Goal: Obtain resource: Download file/media

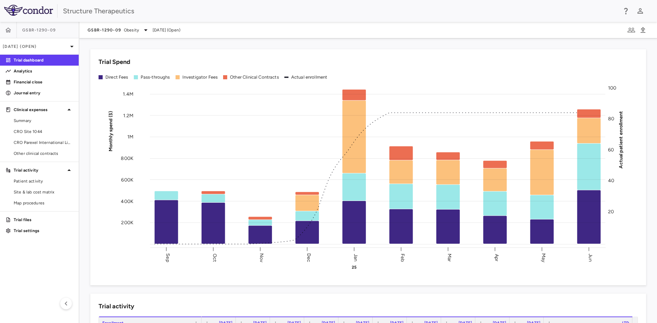
click at [38, 29] on span "GSBR-1290-09" at bounding box center [39, 29] width 34 height 5
click at [129, 28] on span "Obesity" at bounding box center [131, 30] width 15 height 6
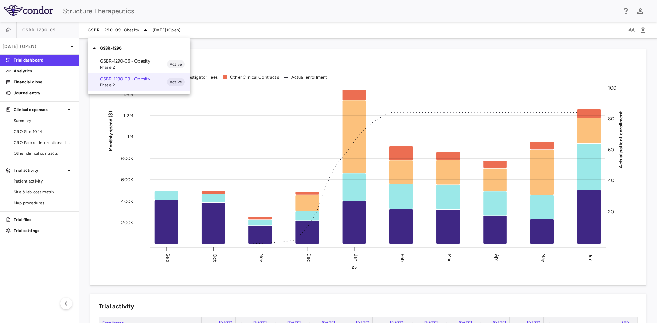
click at [129, 61] on p "GSBR-1290-06 • Obesity" at bounding box center [133, 61] width 67 height 6
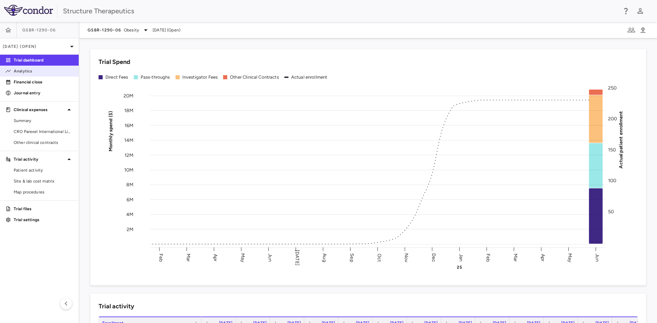
click at [33, 71] on p "Analytics" at bounding box center [44, 71] width 60 height 6
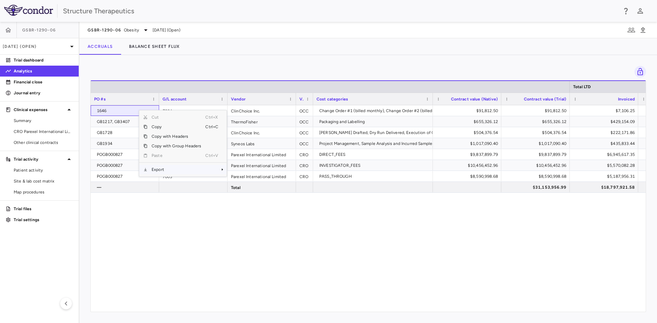
click at [161, 169] on span "Export" at bounding box center [176, 170] width 58 height 10
click at [255, 181] on span "Excel Export" at bounding box center [249, 182] width 32 height 10
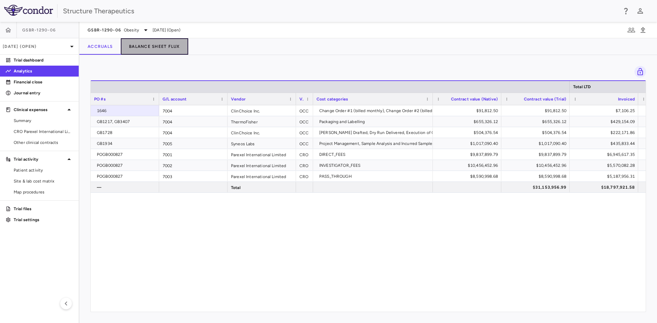
click at [150, 49] on button "Balance Sheet Flux" at bounding box center [154, 46] width 67 height 16
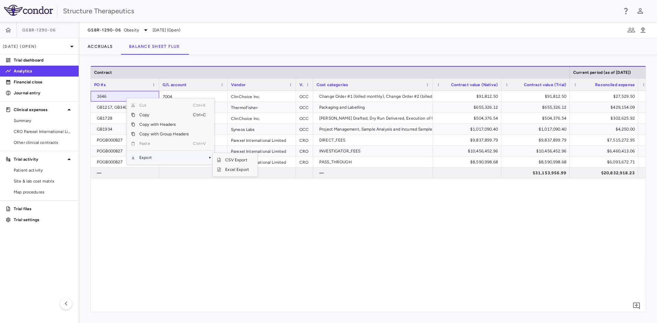
click at [152, 160] on span "Export" at bounding box center [164, 158] width 58 height 10
click at [225, 170] on span "Excel Export" at bounding box center [237, 170] width 32 height 10
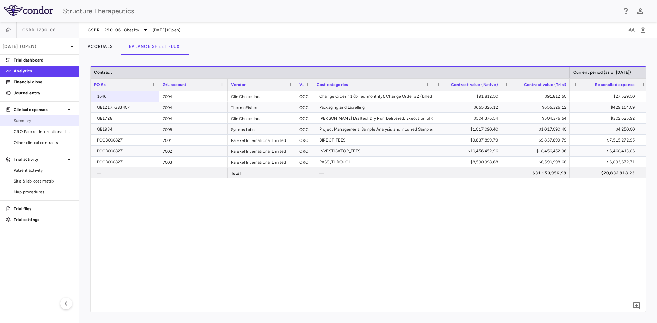
click at [45, 117] on link "Summary" at bounding box center [39, 121] width 79 height 10
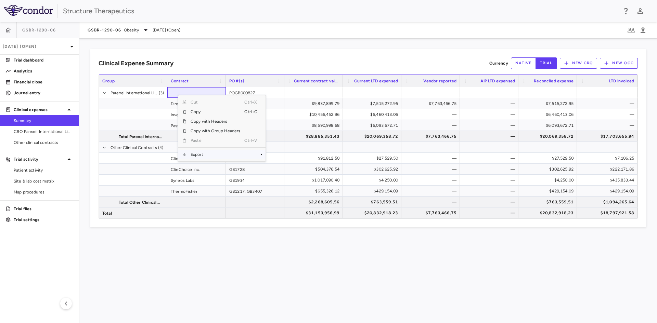
click at [208, 157] on span "Export" at bounding box center [215, 155] width 58 height 10
click at [278, 165] on span "Excel Export" at bounding box center [288, 167] width 32 height 10
click at [34, 134] on span "CRO Parexel International Limited" at bounding box center [44, 132] width 60 height 6
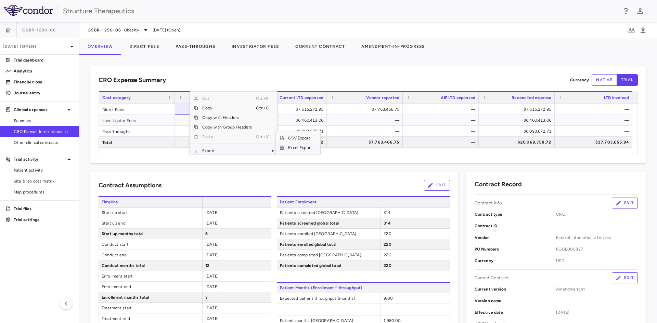
click at [287, 149] on span "Excel Export" at bounding box center [300, 148] width 32 height 10
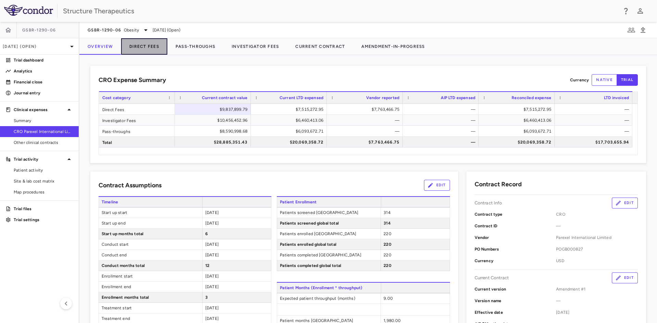
click at [152, 44] on button "Direct Fees" at bounding box center [144, 46] width 46 height 16
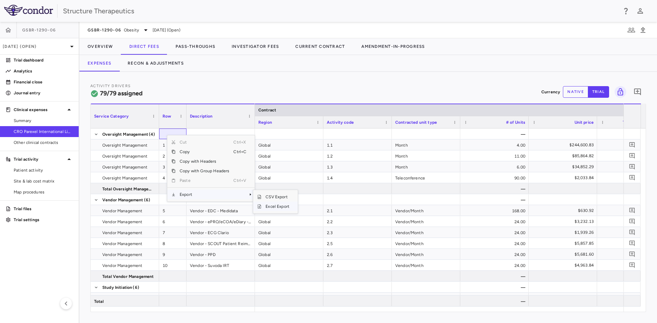
click at [269, 207] on span "Excel Export" at bounding box center [277, 207] width 32 height 10
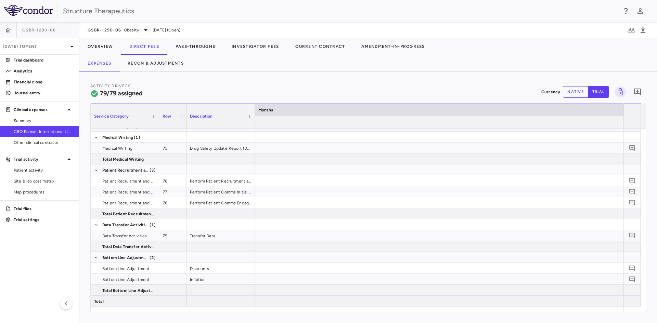
scroll to position [0, 2386]
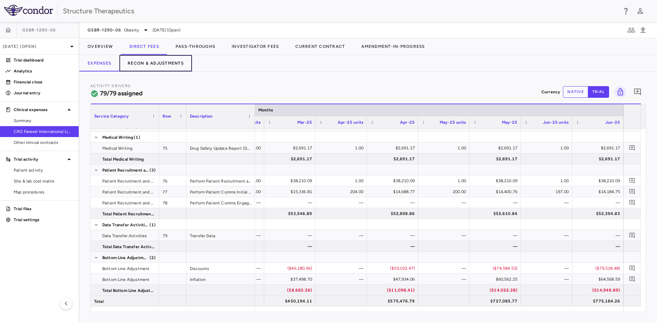
click at [161, 65] on button "Recon & Adjustments" at bounding box center [155, 63] width 73 height 16
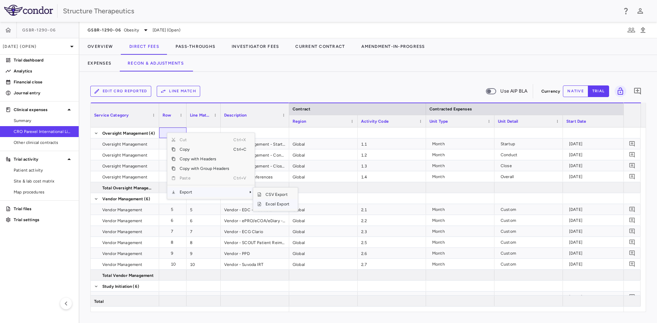
click at [272, 203] on span "Excel Export" at bounding box center [277, 204] width 32 height 10
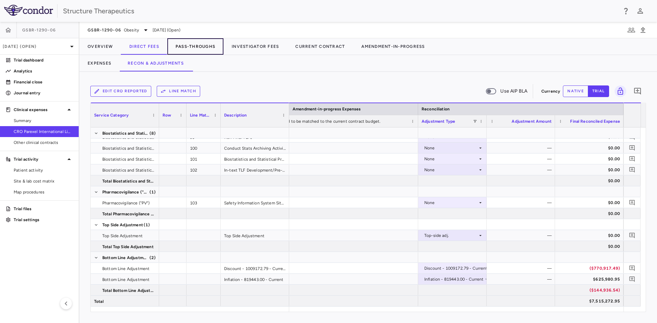
click at [196, 48] on button "Pass-Throughs" at bounding box center [195, 46] width 56 height 16
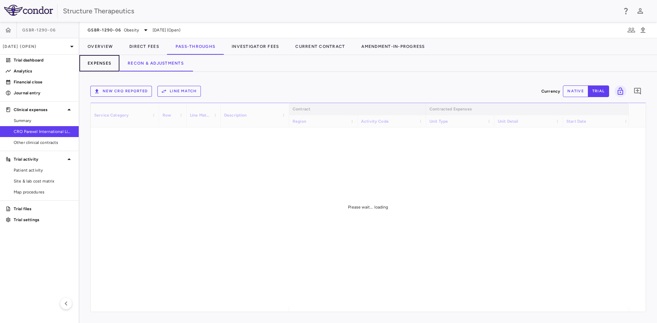
click at [108, 67] on button "Expenses" at bounding box center [99, 63] width 40 height 16
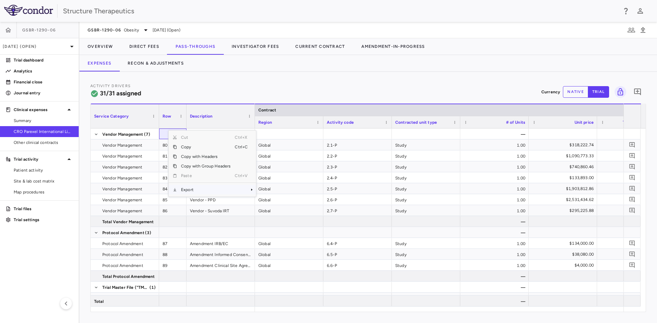
click at [196, 190] on span "Export" at bounding box center [206, 190] width 58 height 10
click at [271, 202] on span "Excel Export" at bounding box center [279, 202] width 32 height 10
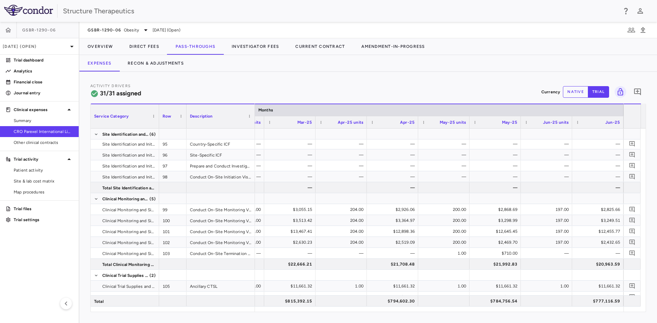
scroll to position [369, 0]
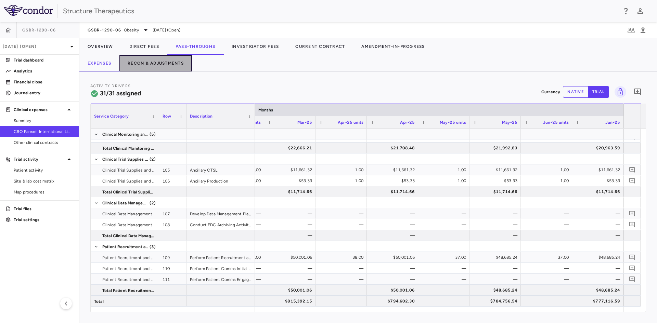
click at [159, 67] on button "Recon & Adjustments" at bounding box center [155, 63] width 73 height 16
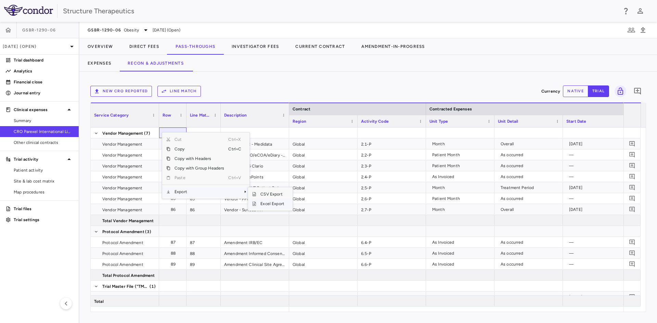
click at [267, 204] on span "Excel Export" at bounding box center [272, 204] width 32 height 10
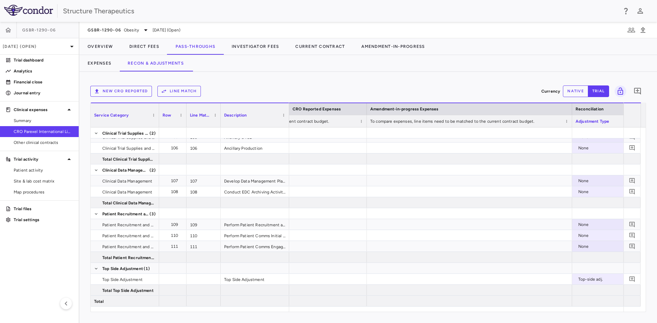
scroll to position [0, 949]
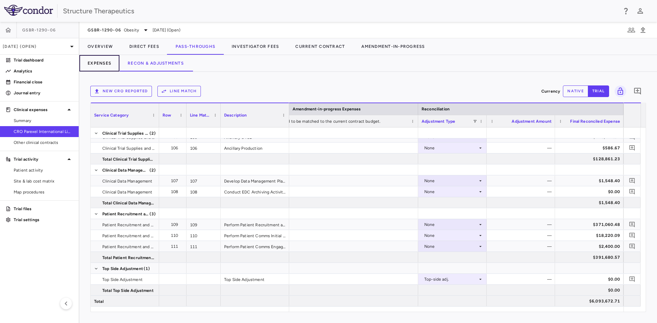
click at [107, 64] on button "Expenses" at bounding box center [99, 63] width 40 height 16
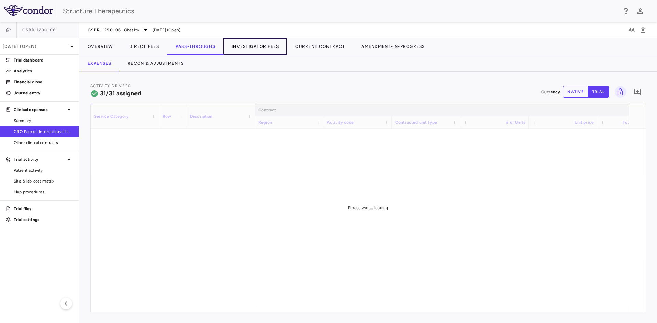
click at [249, 45] on button "Investigator Fees" at bounding box center [255, 46] width 64 height 16
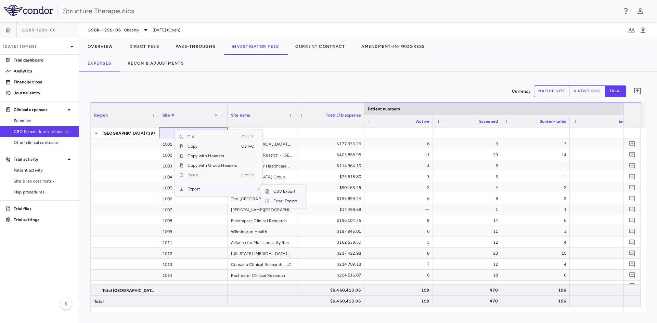
click at [281, 201] on span "Excel Export" at bounding box center [285, 201] width 32 height 10
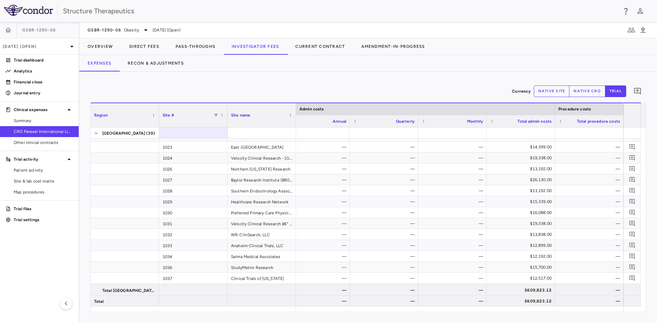
scroll to position [281, 0]
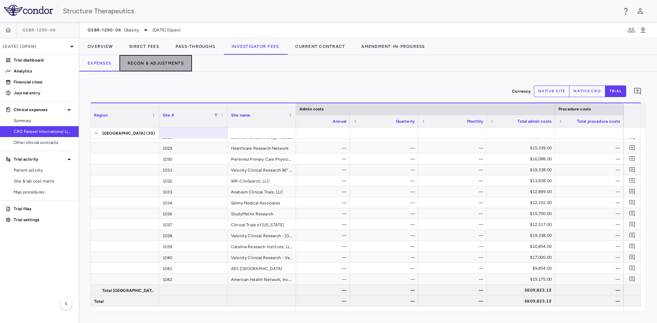
click at [163, 66] on button "Recon & Adjustments" at bounding box center [155, 63] width 73 height 16
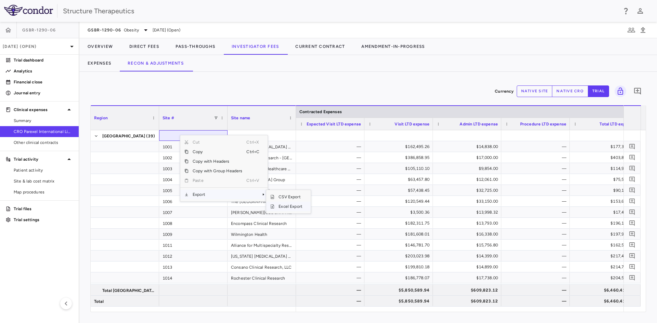
click at [283, 204] on span "Excel Export" at bounding box center [290, 207] width 32 height 10
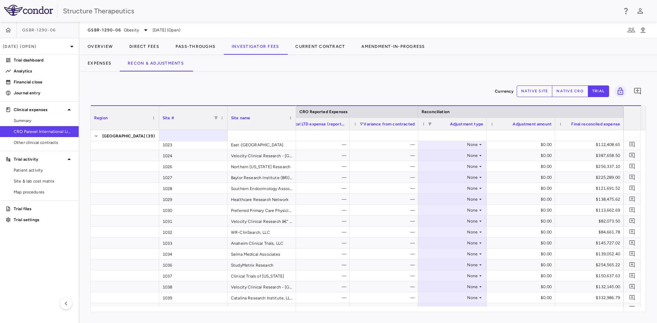
scroll to position [316, 0]
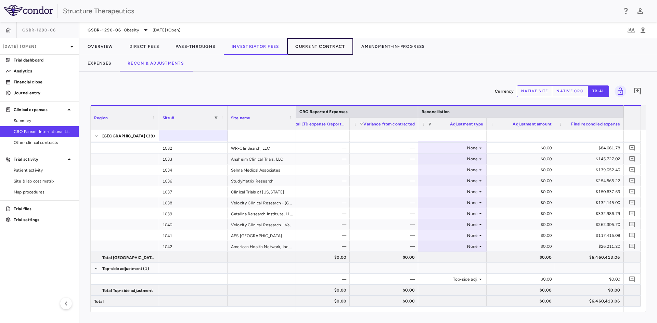
click at [314, 49] on button "Current Contract" at bounding box center [320, 46] width 66 height 16
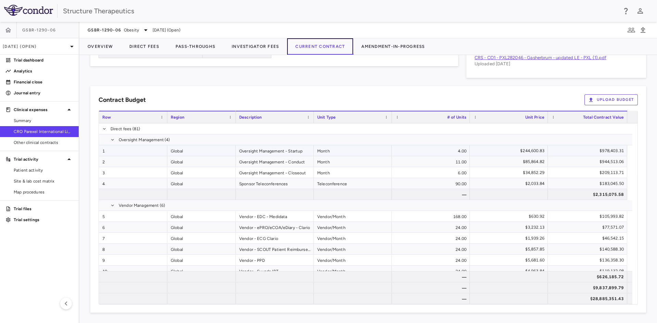
scroll to position [390, 0]
click at [235, 150] on span "Excel Export" at bounding box center [239, 149] width 32 height 10
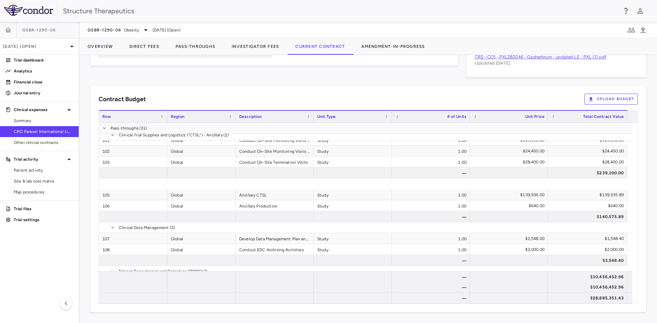
scroll to position [1833, 0]
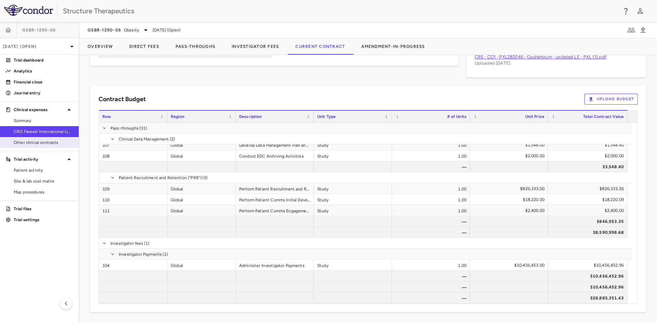
click at [49, 146] on link "Other clinical contracts" at bounding box center [39, 143] width 79 height 10
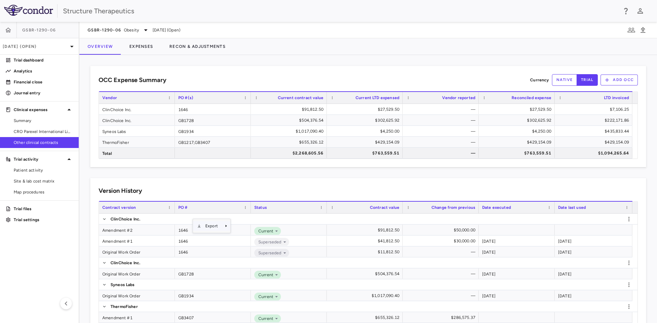
click at [194, 184] on div "Version History Contract_container_trace_id Drag here to set column labels Cont…" at bounding box center [368, 260] width 556 height 165
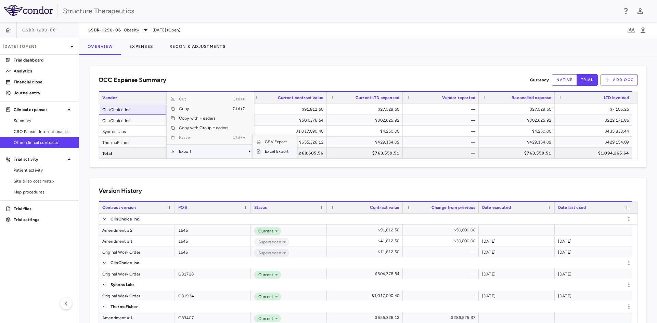
click at [259, 151] on span "SubMenu" at bounding box center [259, 152] width 4 height 4
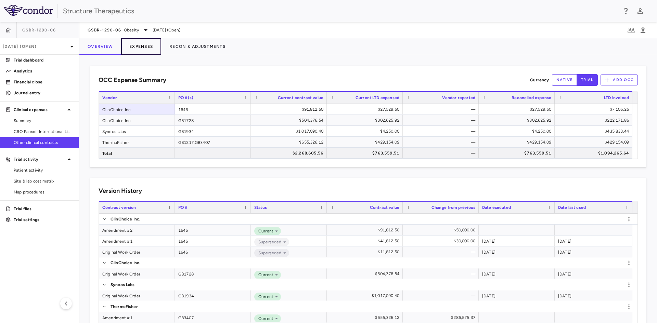
click at [144, 48] on button "Expenses" at bounding box center [141, 46] width 40 height 16
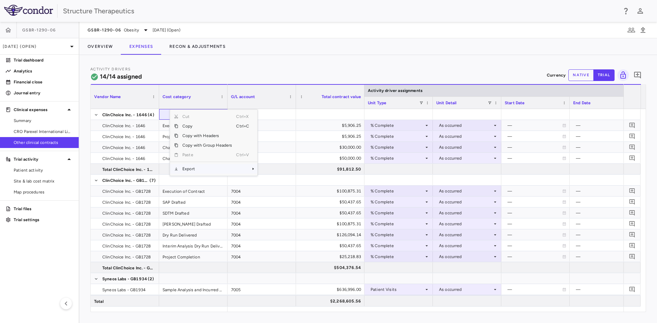
click at [202, 170] on span "Export" at bounding box center [207, 169] width 58 height 10
click at [265, 180] on span "Excel Export" at bounding box center [280, 181] width 32 height 10
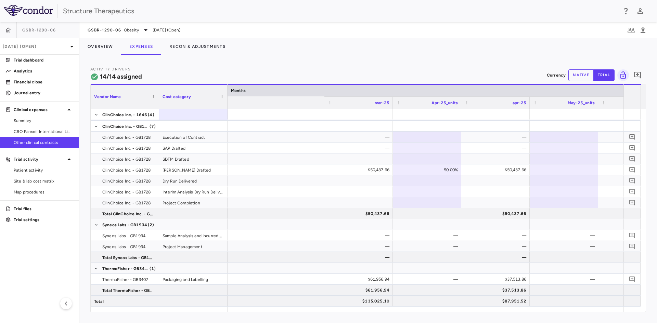
scroll to position [0, 2615]
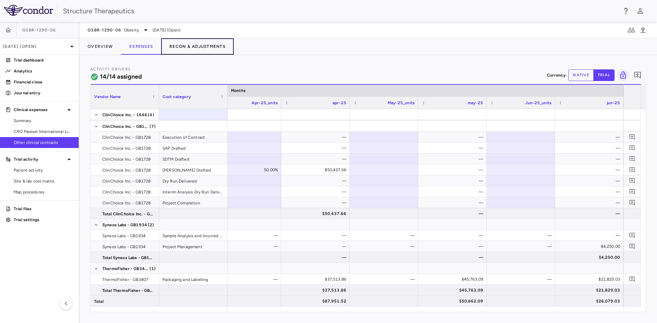
click at [187, 49] on button "Recon & Adjustments" at bounding box center [197, 46] width 73 height 16
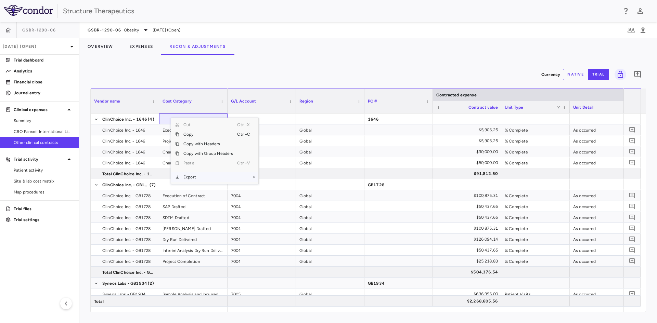
click at [206, 176] on span "Export" at bounding box center [208, 177] width 58 height 10
click at [276, 189] on span "Excel Export" at bounding box center [281, 189] width 32 height 10
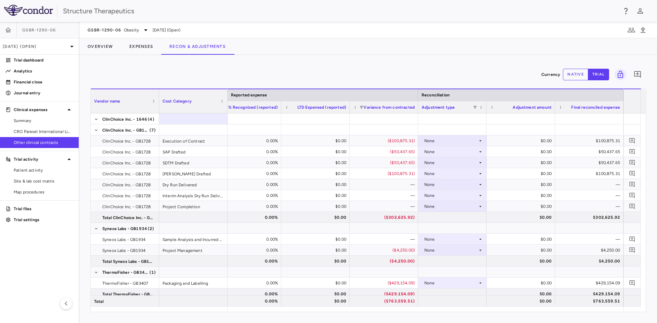
scroll to position [59, 0]
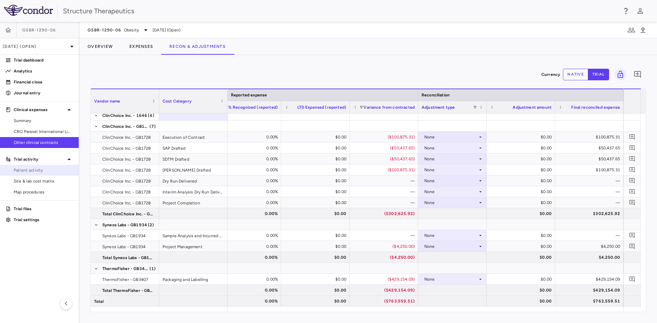
click at [37, 172] on span "Patient activity" at bounding box center [44, 170] width 60 height 6
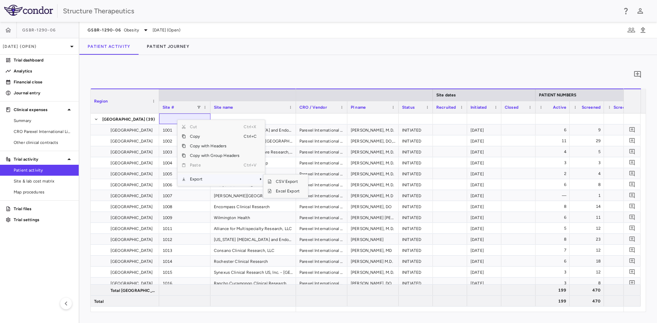
click at [208, 181] on span "Export" at bounding box center [215, 179] width 58 height 10
click at [282, 191] on span "Excel Export" at bounding box center [288, 191] width 32 height 10
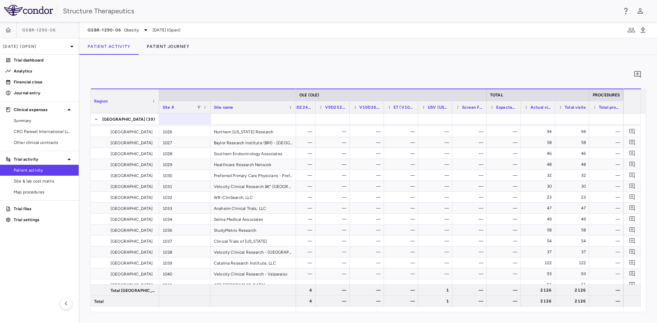
scroll to position [267, 0]
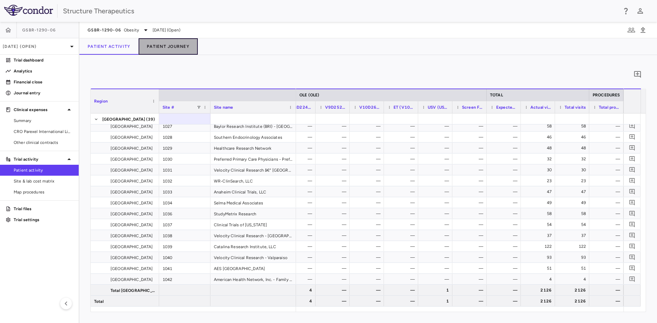
click at [169, 49] on button "Patient Journey" at bounding box center [168, 46] width 59 height 16
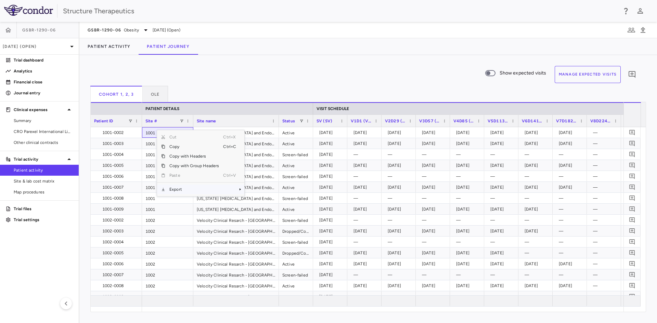
click at [193, 187] on span "Export" at bounding box center [194, 190] width 58 height 10
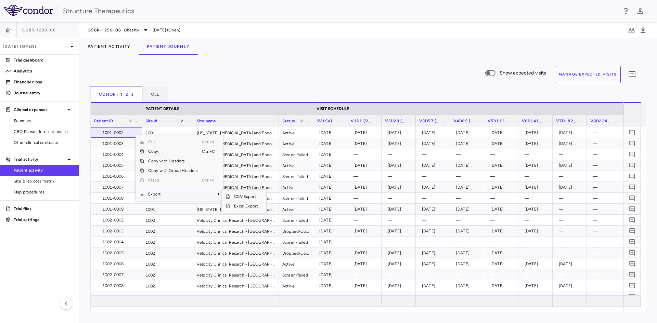
click at [193, 196] on span "Export" at bounding box center [173, 195] width 58 height 10
click at [238, 205] on span "Excel Export" at bounding box center [246, 207] width 32 height 10
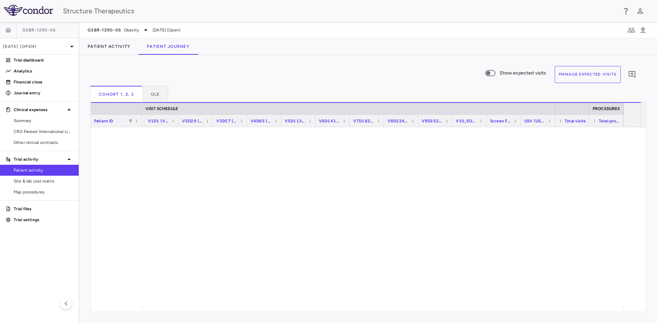
scroll to position [4440, 0]
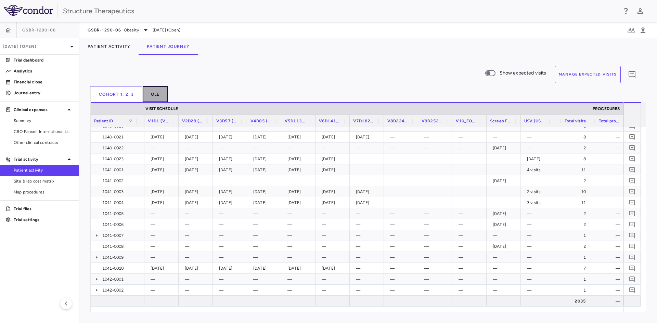
click at [154, 91] on button "OLE" at bounding box center [156, 94] width 26 height 16
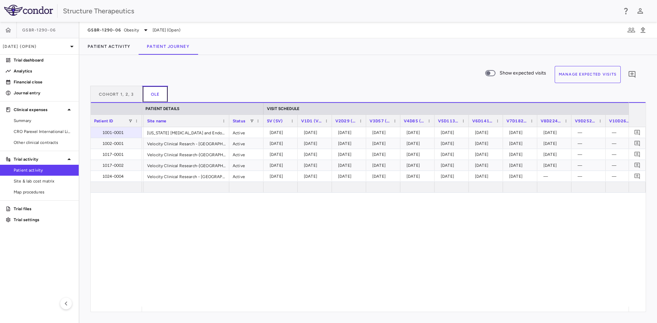
scroll to position [0, 11]
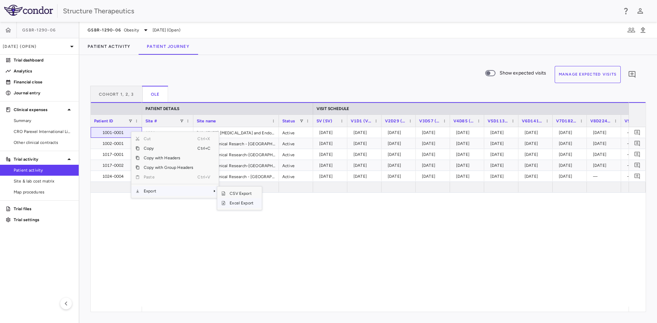
click at [236, 201] on span "Excel Export" at bounding box center [241, 203] width 32 height 10
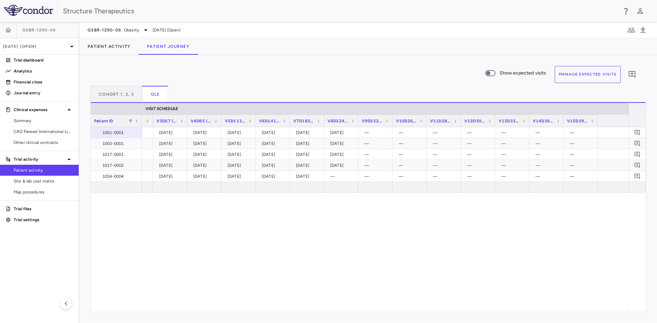
scroll to position [0, 417]
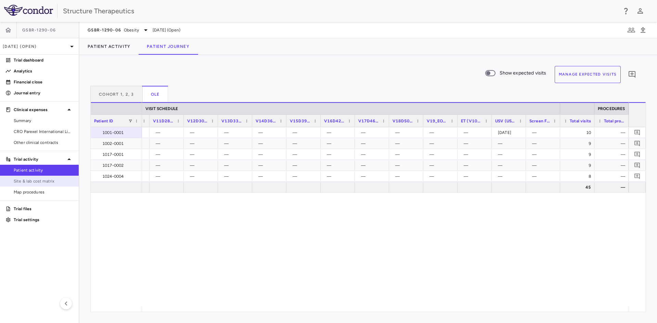
click at [45, 183] on span "Site & lab cost matrix" at bounding box center [44, 181] width 60 height 6
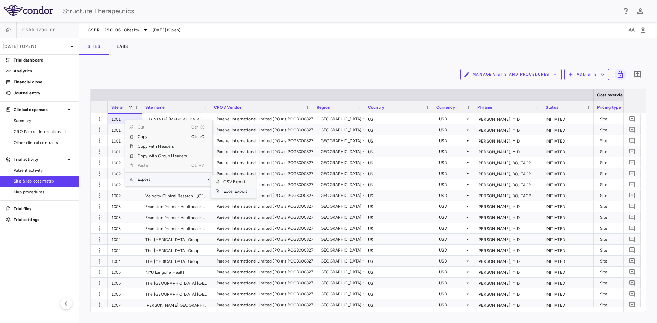
click at [226, 189] on span "Excel Export" at bounding box center [235, 192] width 32 height 10
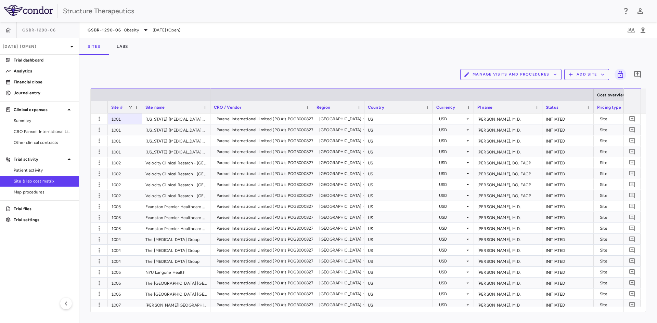
click at [183, 62] on div "Manage Visits and Procedures Add Site 0 Drag here to set row groups Drag here t…" at bounding box center [368, 189] width 578 height 268
click at [276, 53] on div "Sites Labs" at bounding box center [368, 46] width 578 height 16
drag, startPoint x: 646, startPoint y: 130, endPoint x: 646, endPoint y: 230, distance: 99.9
click at [645, 230] on div "Drag here to set row groups Drag here to set column labels Site # Site name Cos…" at bounding box center [368, 201] width 556 height 224
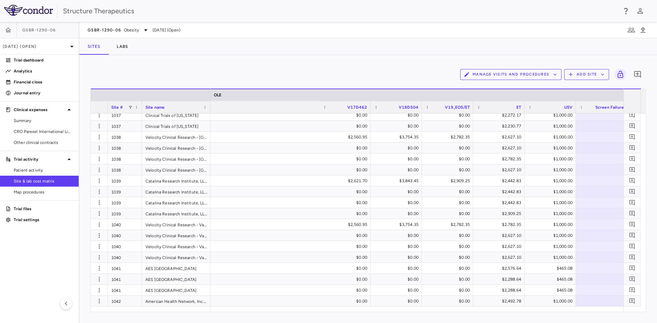
scroll to position [0, 2622]
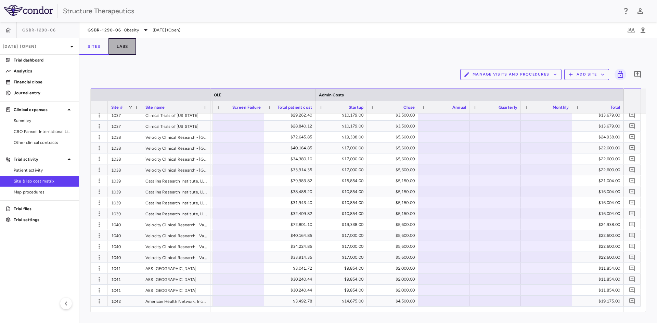
click at [118, 42] on button "Labs" at bounding box center [122, 46] width 28 height 16
